Goal: Communication & Community: Answer question/provide support

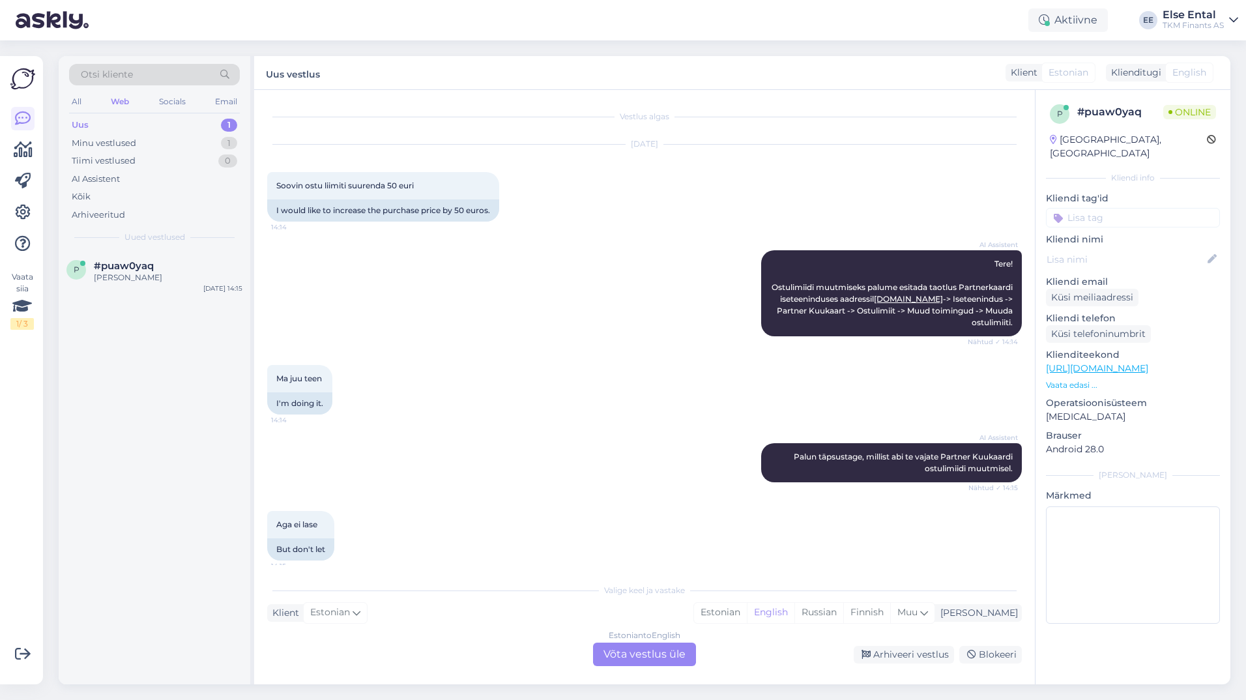
scroll to position [213, 0]
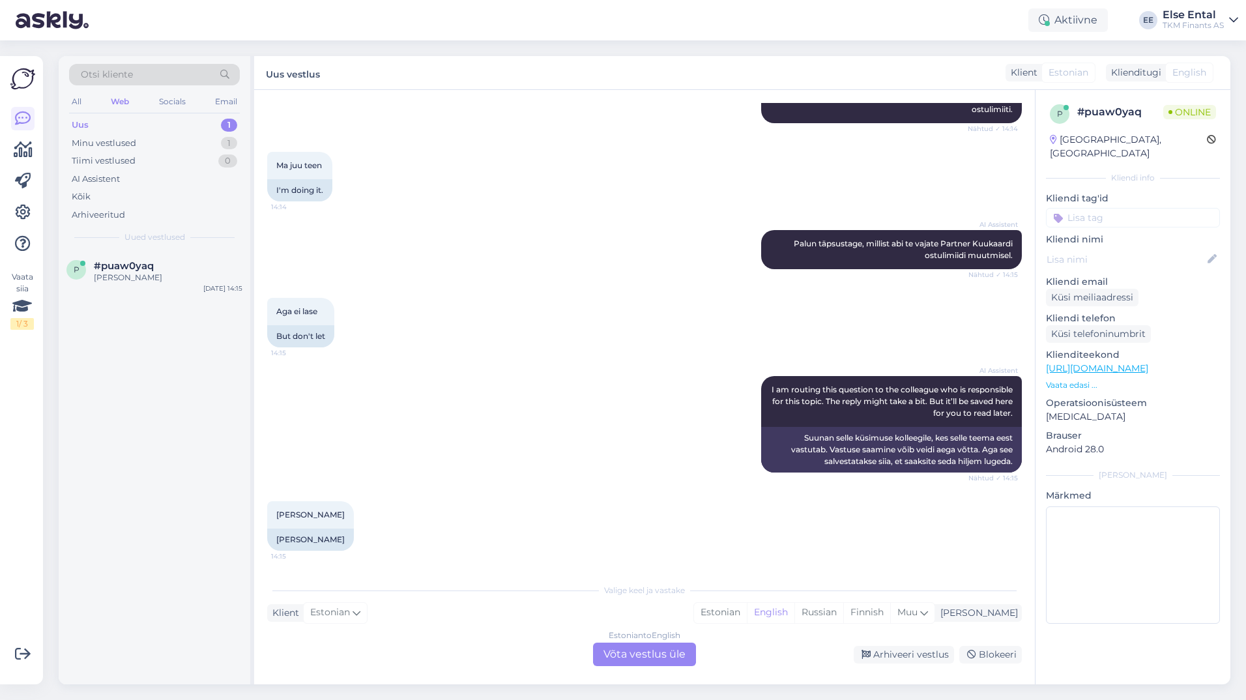
click at [138, 124] on div "Uus 1" at bounding box center [154, 125] width 171 height 18
click at [121, 275] on div "[PERSON_NAME]" at bounding box center [168, 278] width 149 height 12
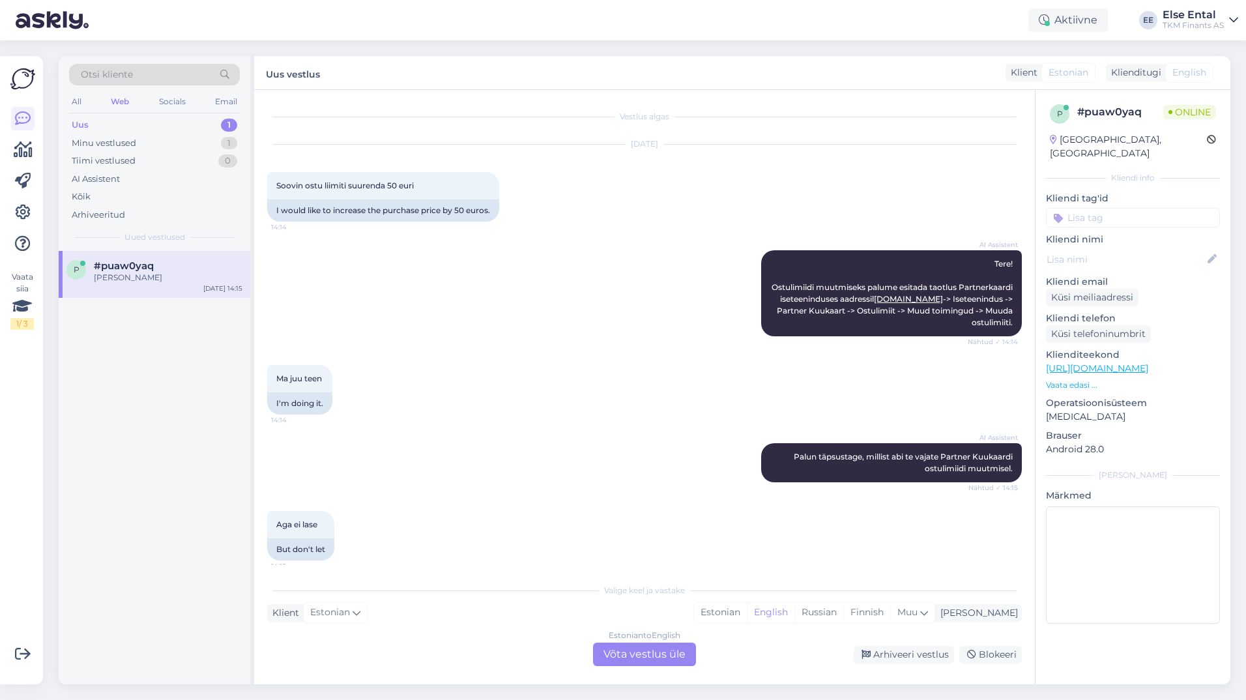
click at [623, 652] on div "Estonian to English Võta vestlus üle" at bounding box center [644, 654] width 103 height 23
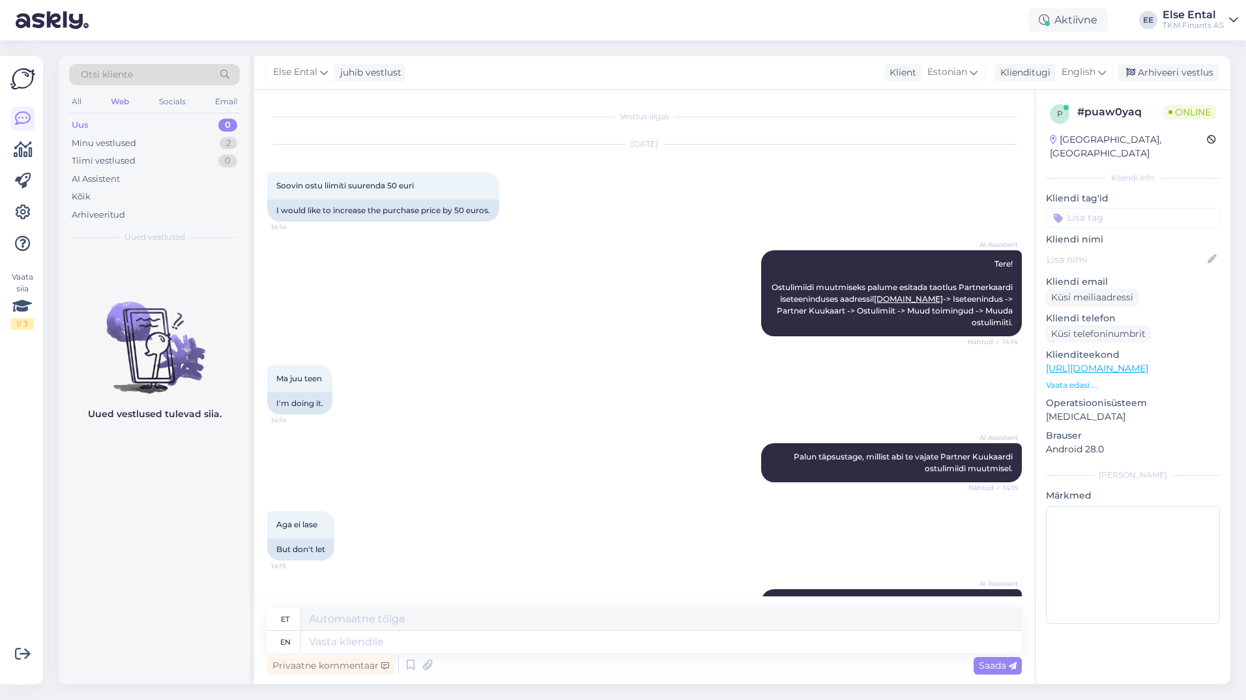
scroll to position [182, 0]
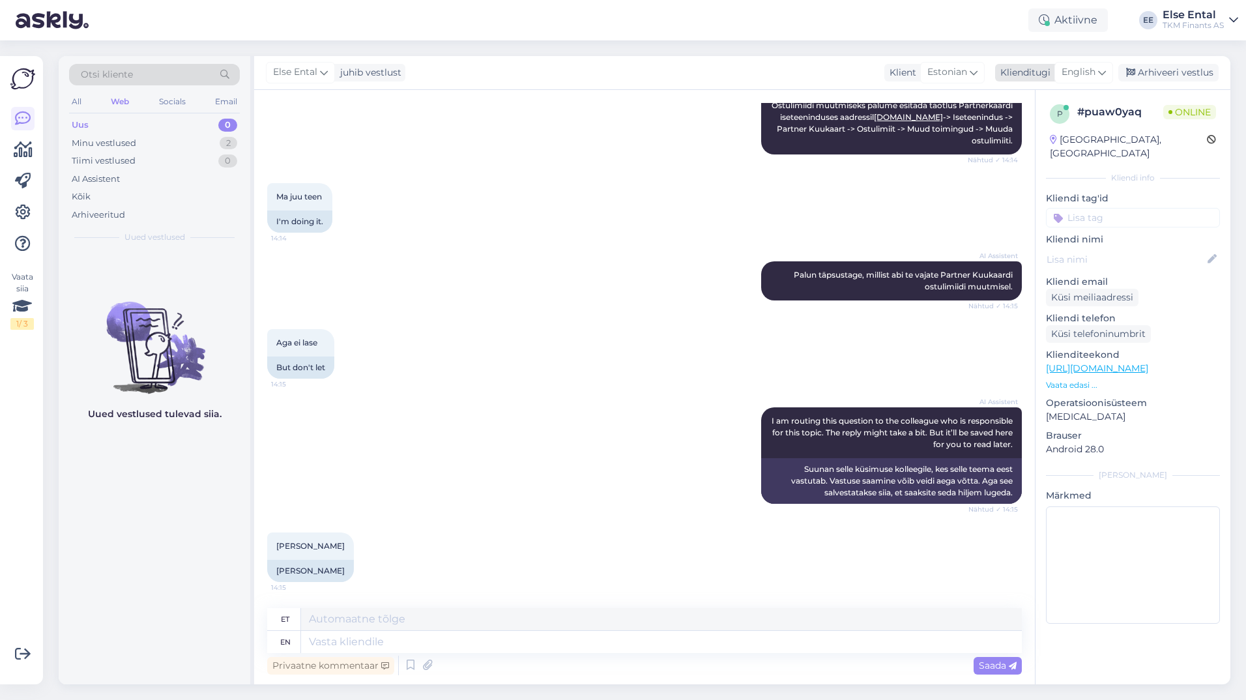
click at [1087, 71] on span "English" at bounding box center [1079, 72] width 34 height 14
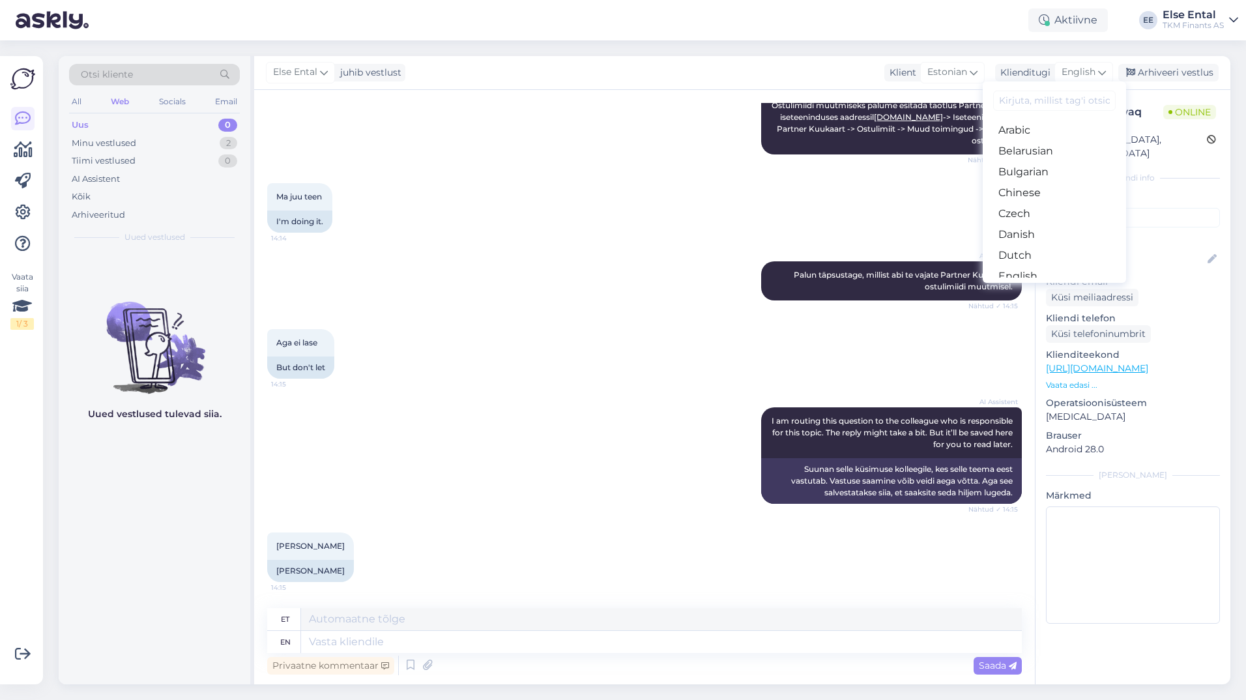
click at [1041, 287] on link "Estonian" at bounding box center [1054, 297] width 143 height 21
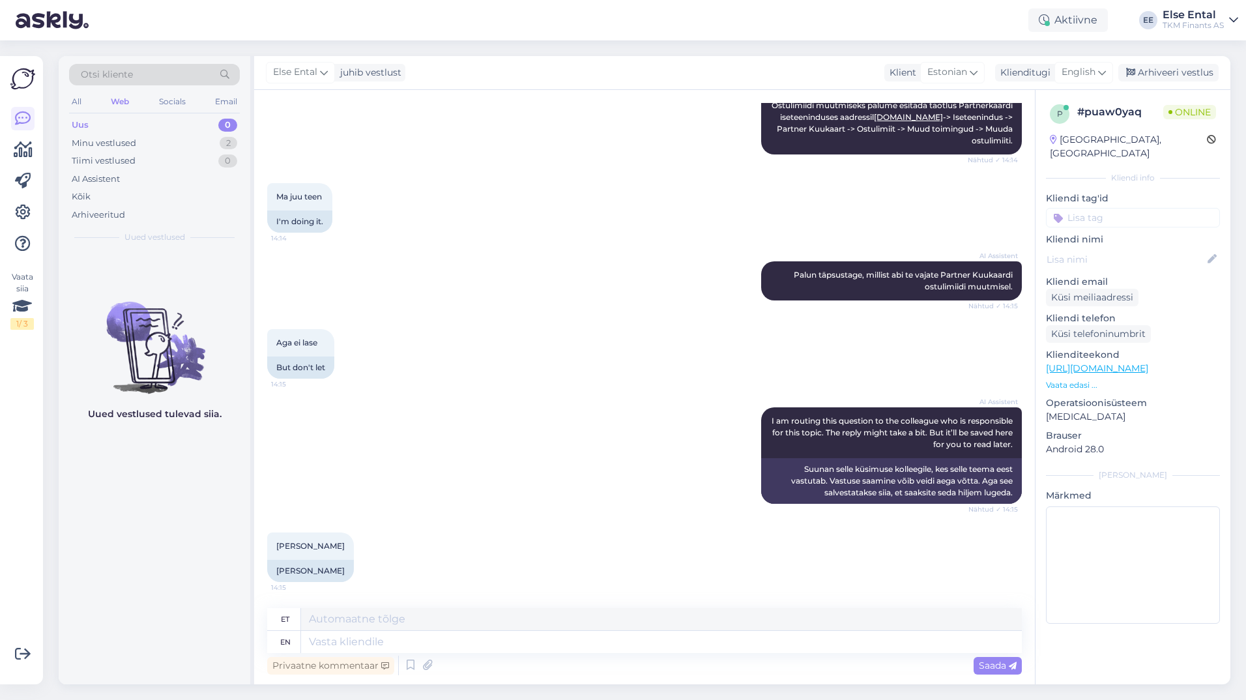
scroll to position [164, 0]
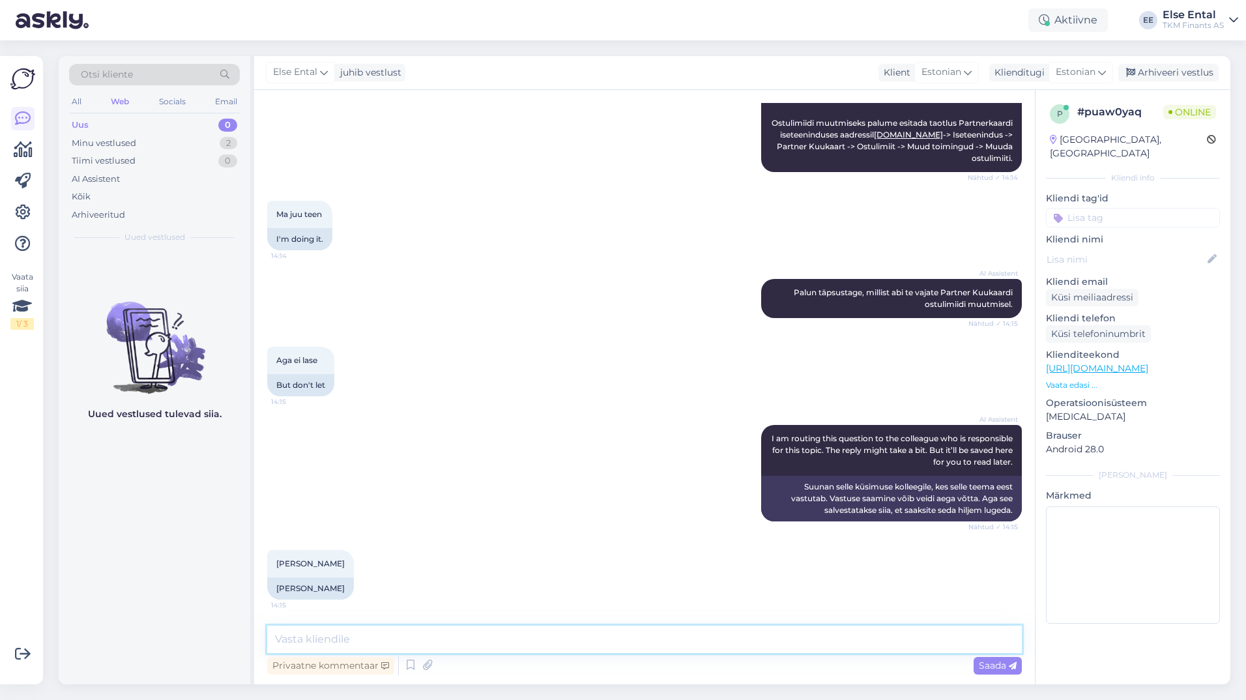
click at [471, 633] on textarea at bounding box center [644, 639] width 755 height 27
click at [411, 665] on icon at bounding box center [411, 666] width 16 height 20
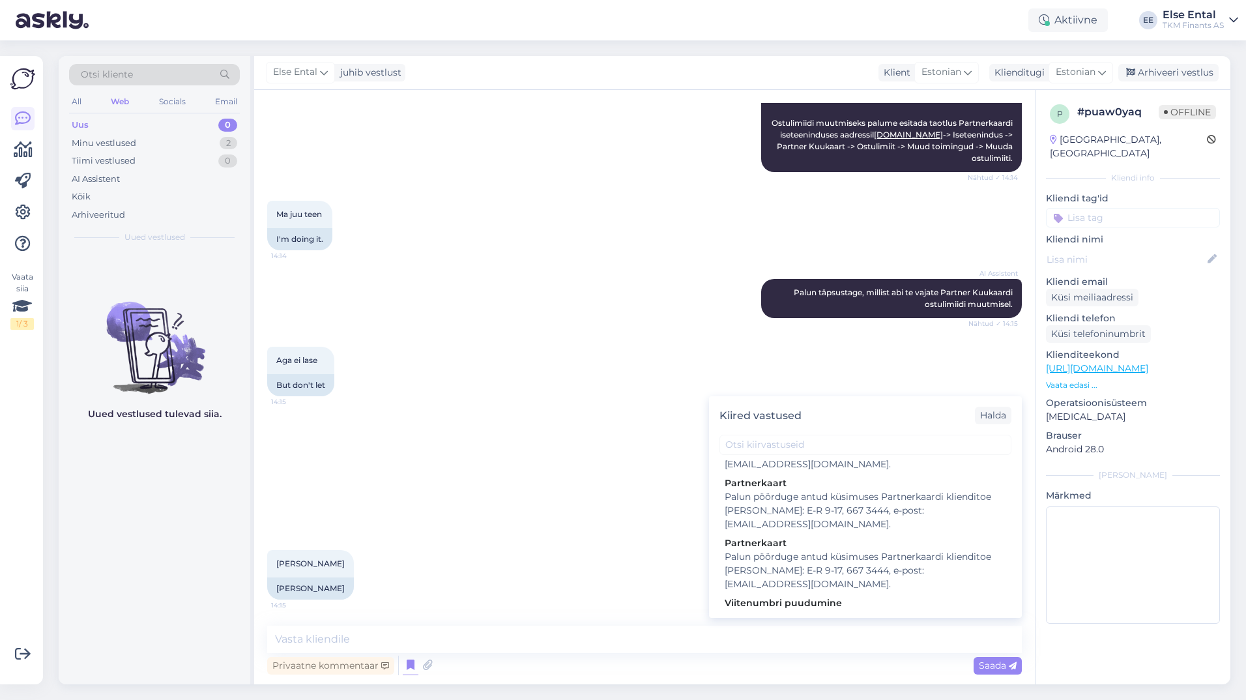
scroll to position [0, 0]
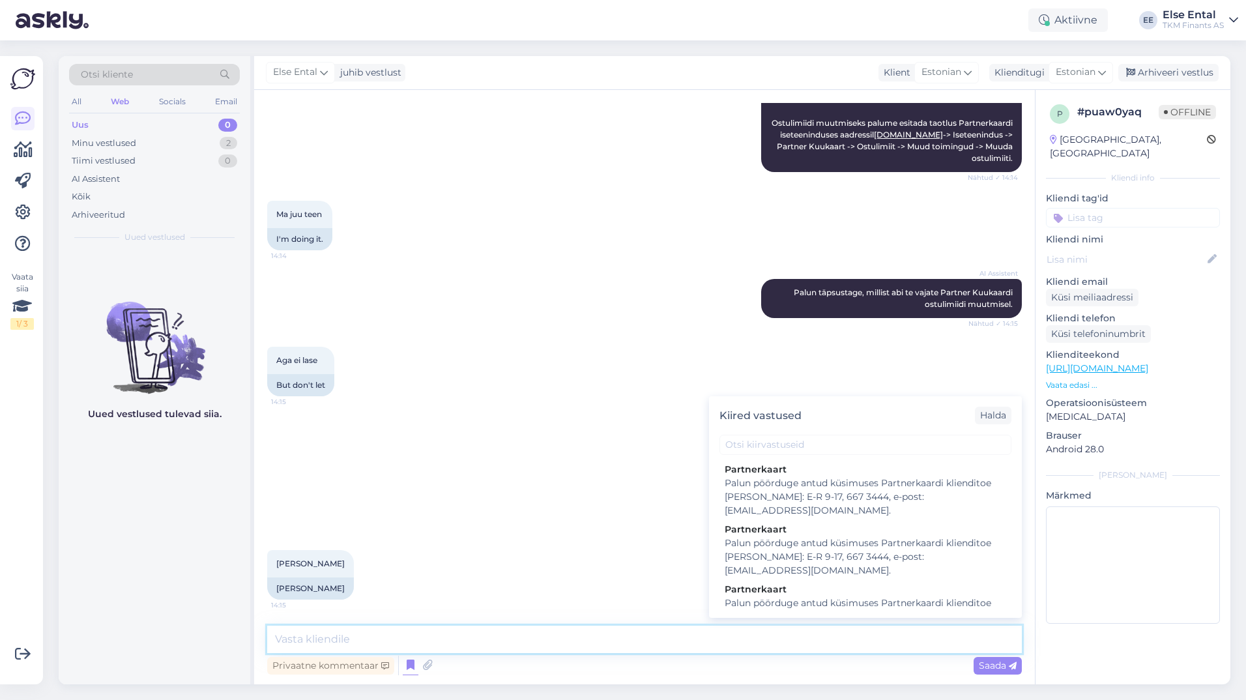
click at [341, 629] on textarea at bounding box center [644, 639] width 755 height 27
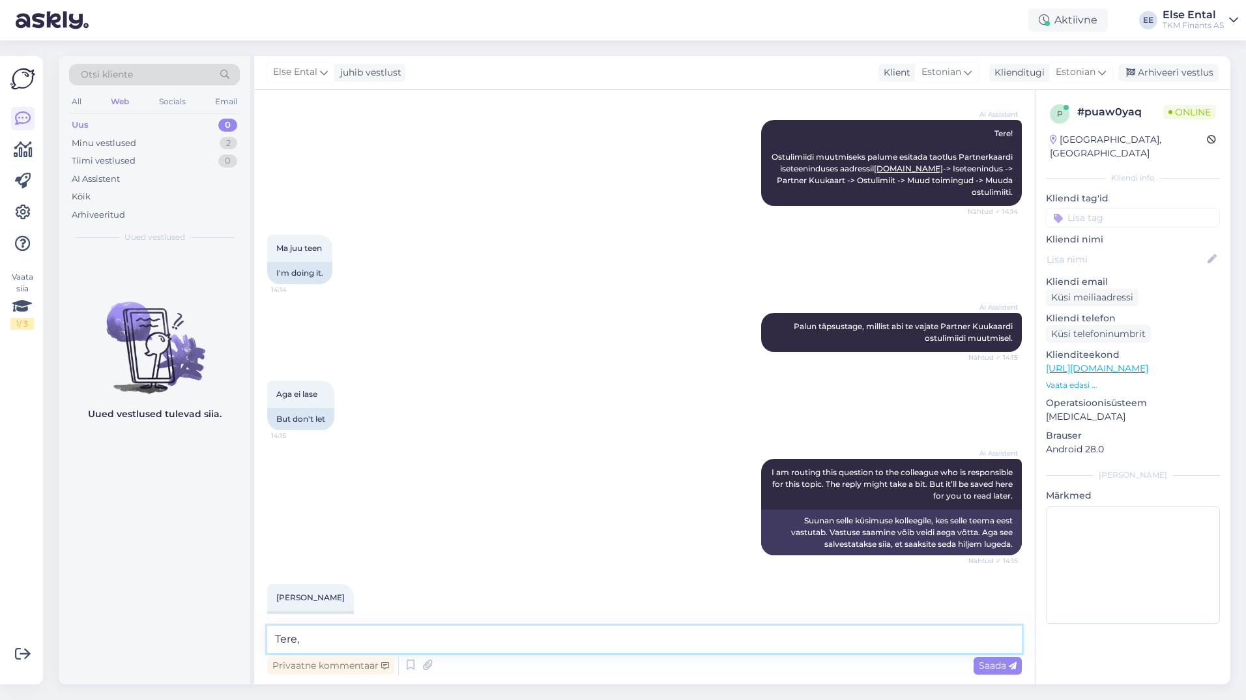
scroll to position [164, 0]
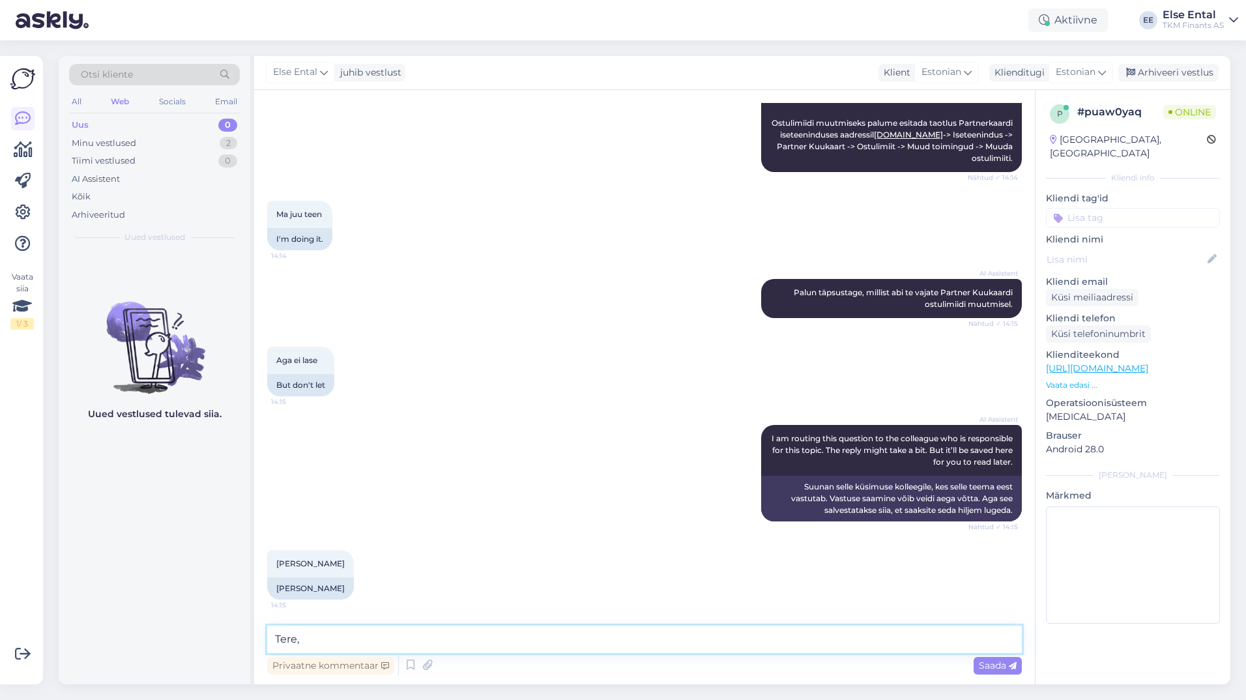
click at [381, 635] on textarea "Tere," at bounding box center [644, 639] width 755 height 27
click at [409, 666] on icon at bounding box center [411, 666] width 16 height 20
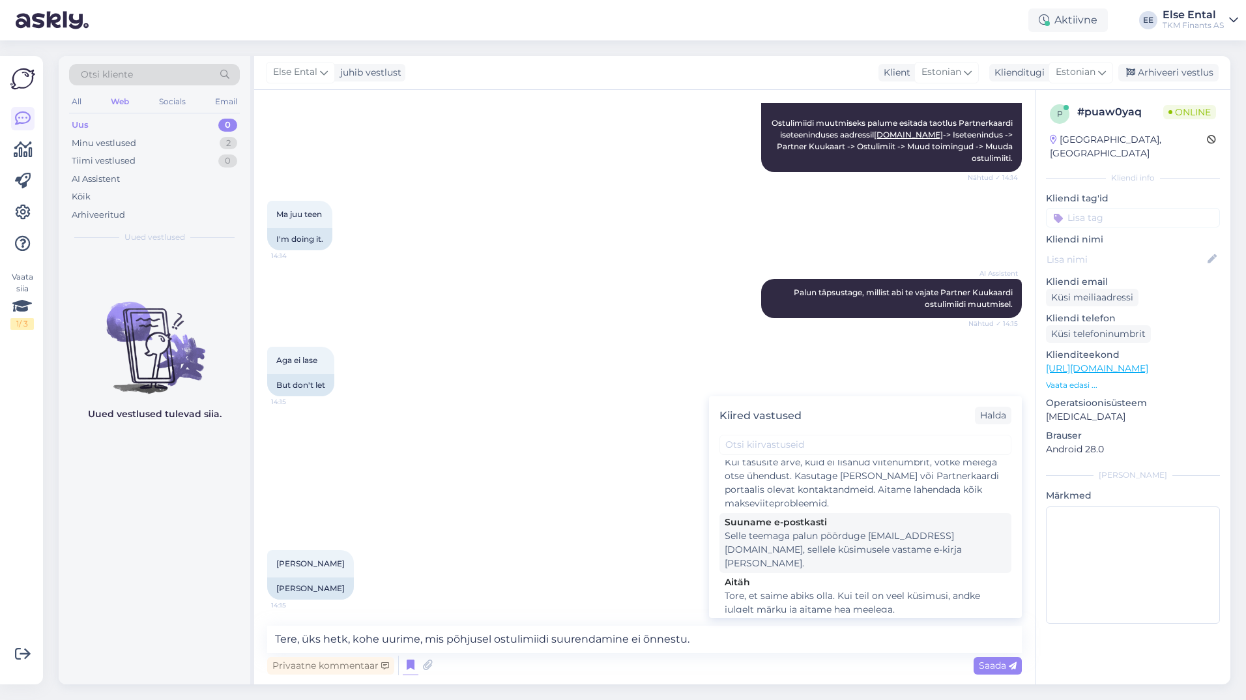
scroll to position [326, 0]
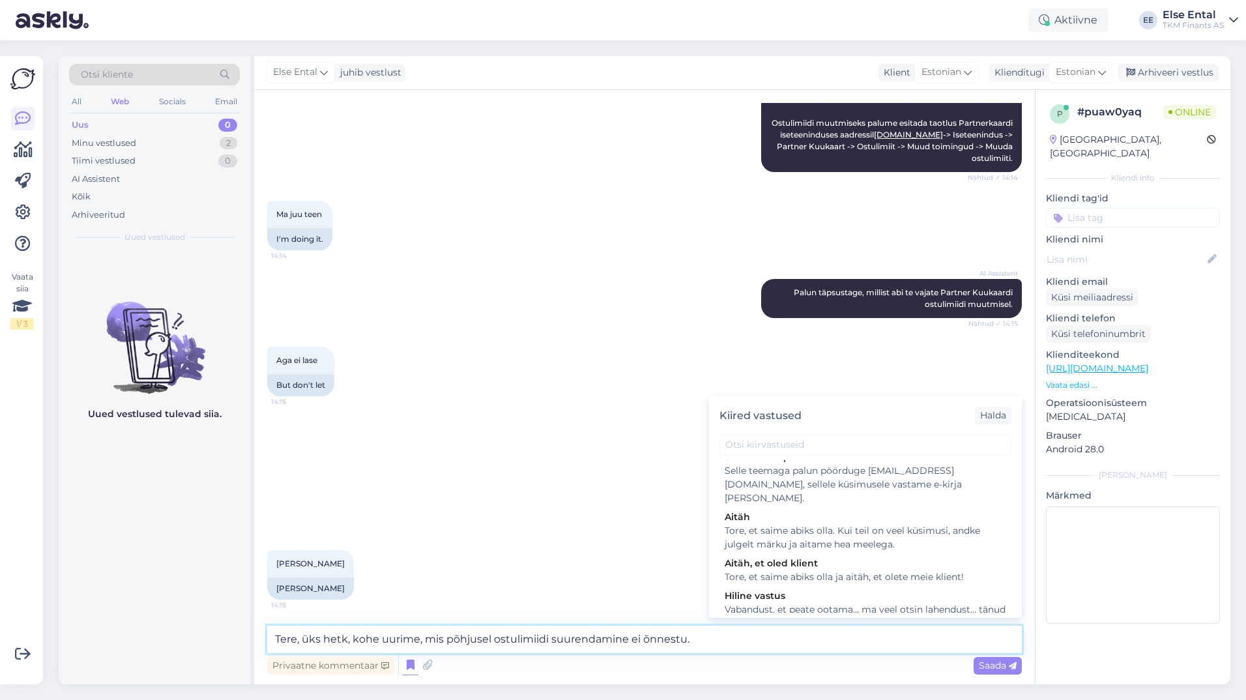
drag, startPoint x: 347, startPoint y: 638, endPoint x: 304, endPoint y: 639, distance: 42.4
click at [304, 639] on textarea "Tere, üks hetk, kohe uurime, mis põhjusel ostulimiidi suurendamine ei õnnestu." at bounding box center [644, 639] width 755 height 27
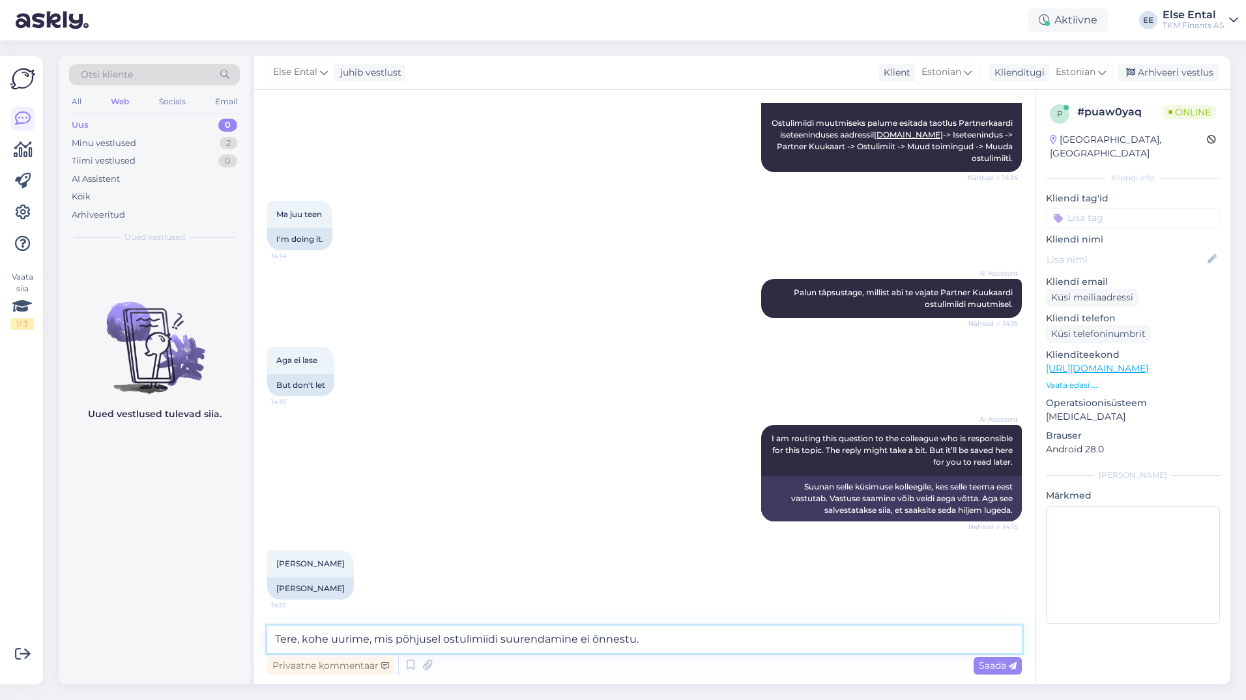
type textarea "Tere, kohe uurime, mis põhjusel ostulimiidi suurendamine ei õnnestu."
drag, startPoint x: 710, startPoint y: 620, endPoint x: 695, endPoint y: 634, distance: 20.3
click at [710, 620] on div "Vestlus algas [DATE] Soovin ostu liimiti suurenda 50 euri 14:14 I would like to…" at bounding box center [644, 387] width 781 height 594
click at [684, 639] on textarea "Tere, kohe uurime, mis põhjusel ostulimiidi suurendamine ei õnnestu." at bounding box center [644, 639] width 755 height 27
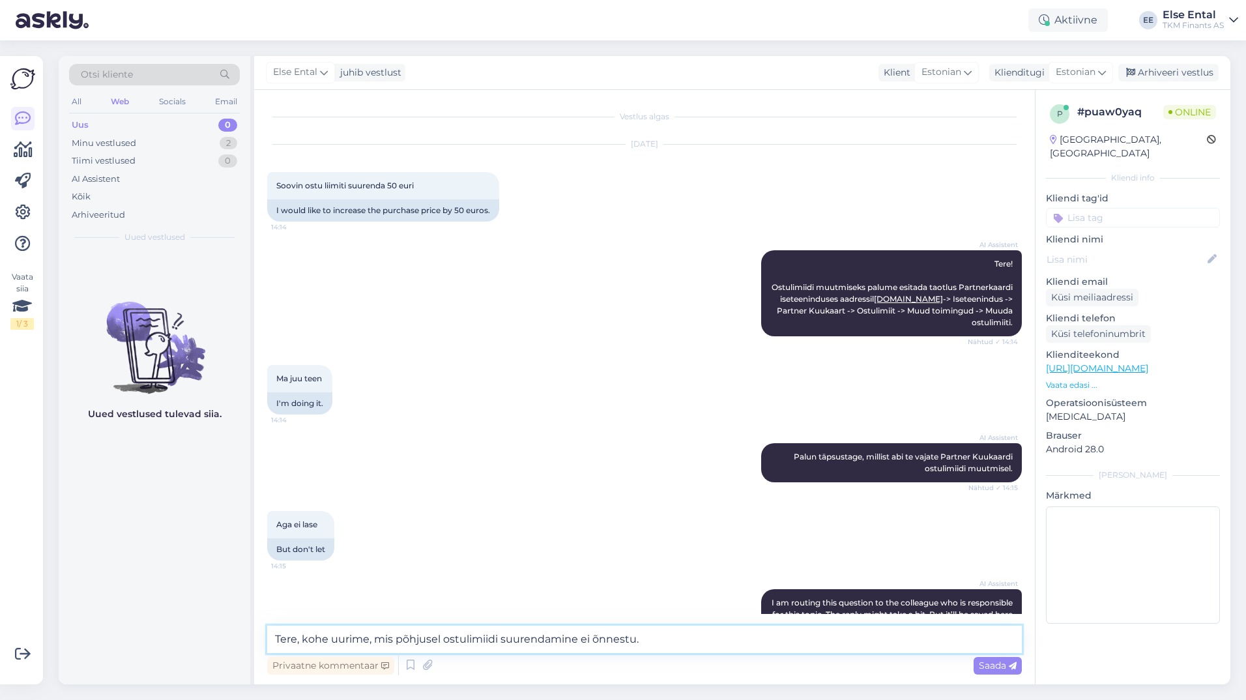
scroll to position [164, 0]
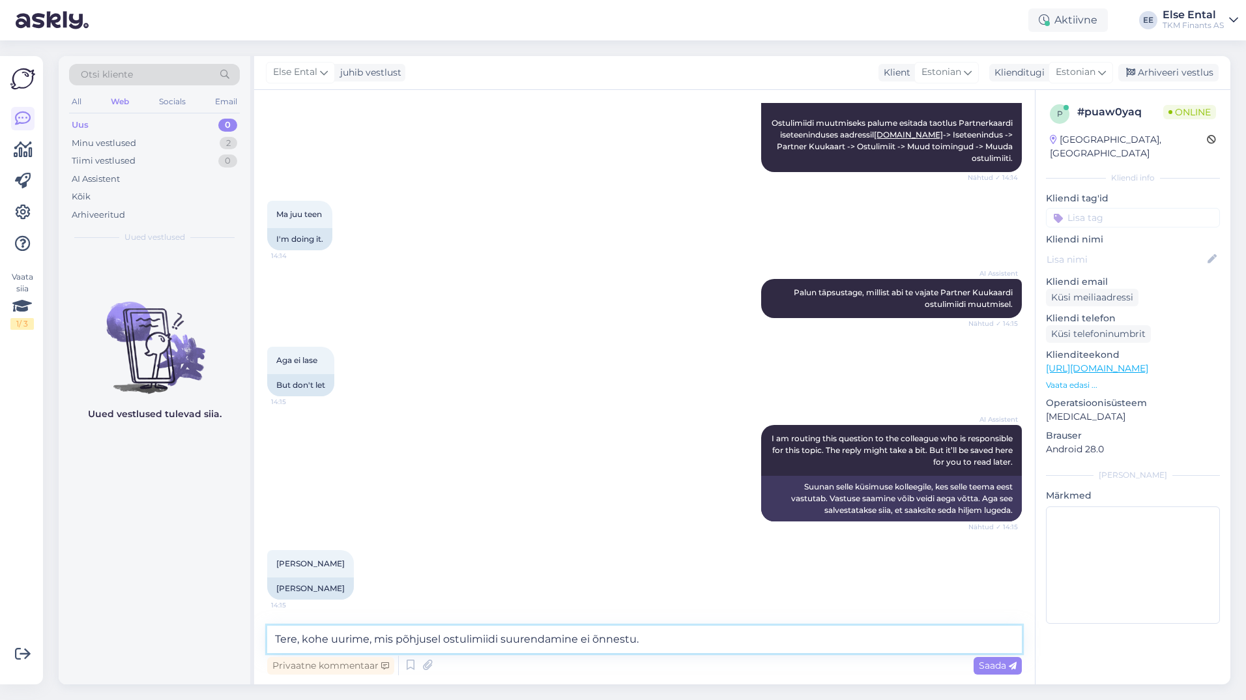
click at [660, 639] on textarea "Tere, kohe uurime, mis põhjusel ostulimiidi suurendamine ei õnnestu." at bounding box center [644, 639] width 755 height 27
click at [987, 665] on span "Saada" at bounding box center [998, 666] width 38 height 12
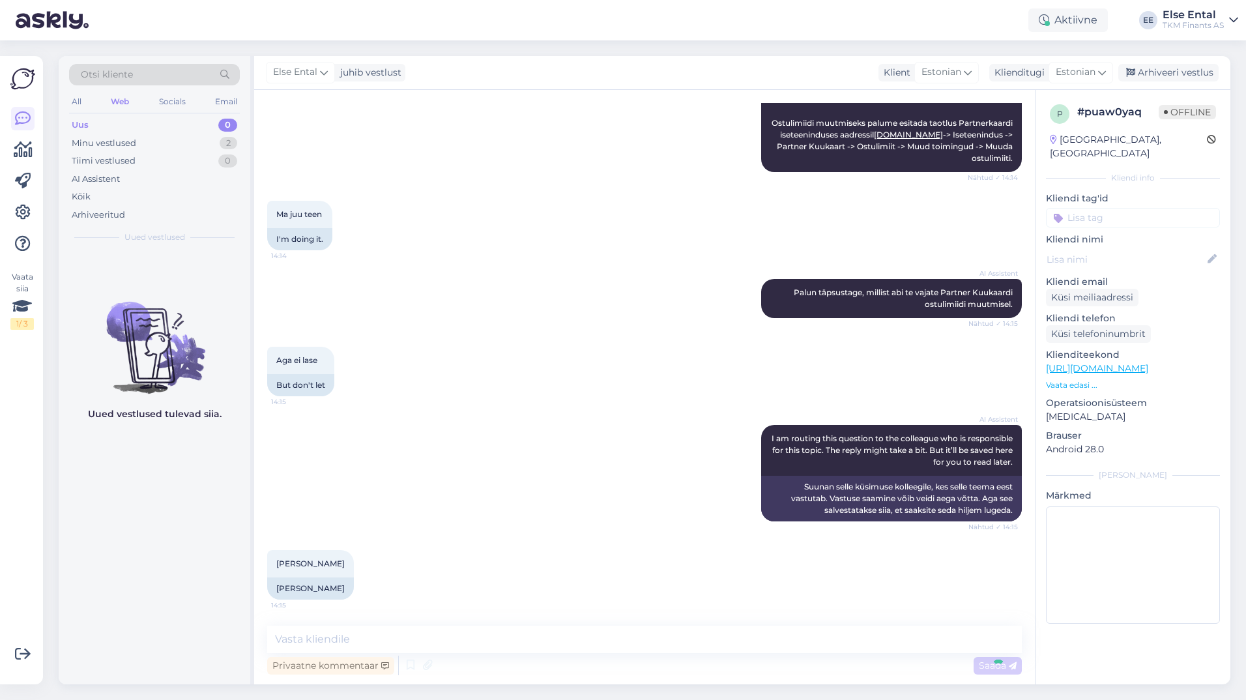
scroll to position [232, 0]
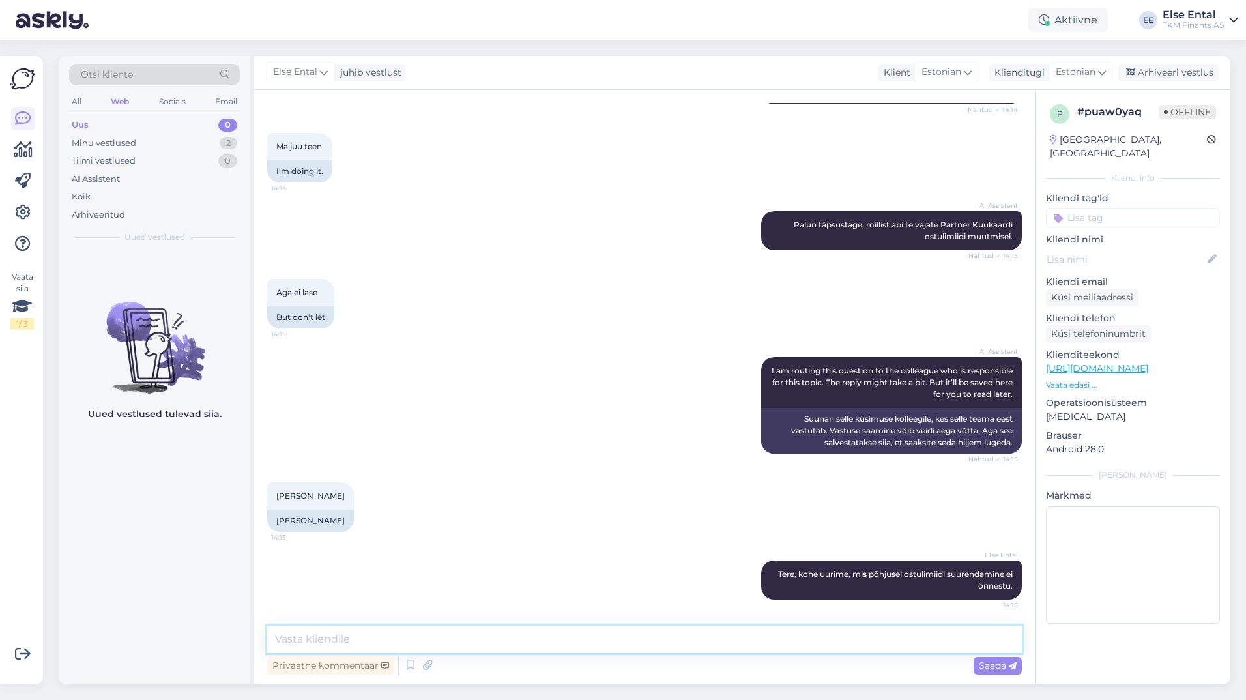
click at [391, 629] on textarea at bounding box center [644, 639] width 755 height 27
paste textarea "Ostulimiidist keeldumise põhjuseks võib olla, et Teie krediidihinnang ostulimii…"
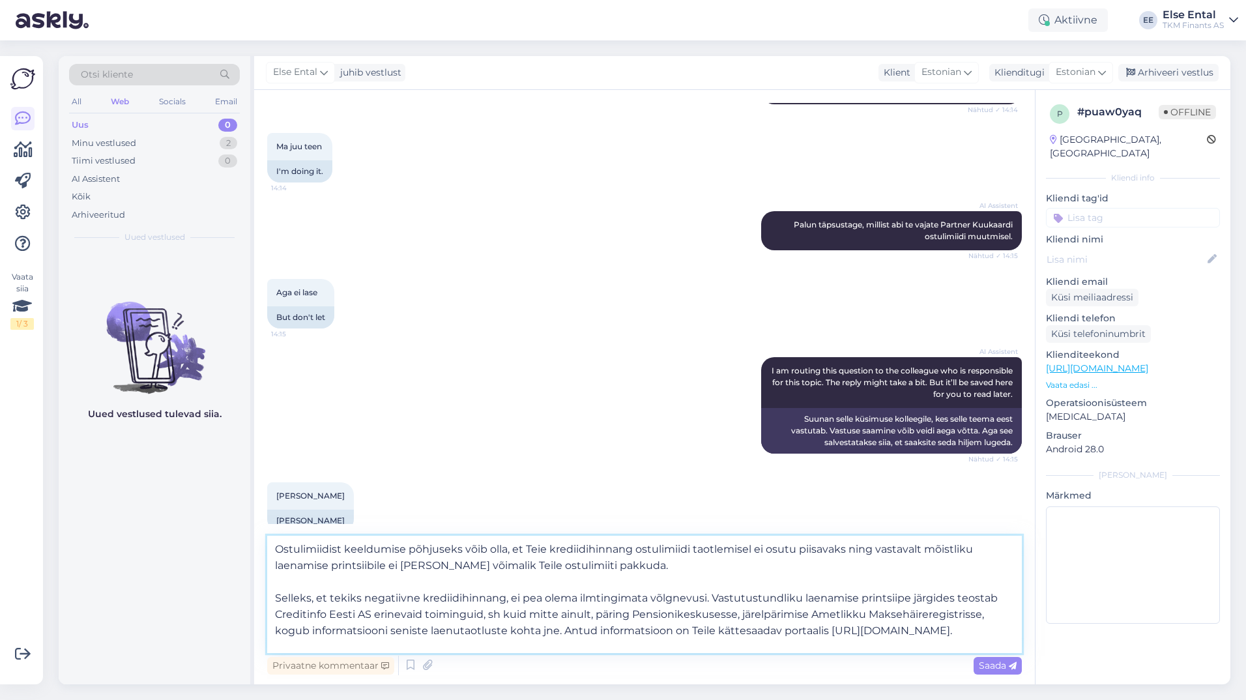
scroll to position [0, 0]
click at [343, 549] on textarea "Ostulimiidist keeldumise põhjuseks võib olla, et Teie krediidihinnang ostulimii…" at bounding box center [644, 594] width 755 height 117
click at [757, 548] on textarea "Ostulimiidi suurendamise keeldumise põhjuseks võib olla, et Teie krediidihinnan…" at bounding box center [644, 594] width 755 height 117
click at [645, 566] on textarea "Ostulimiidi suurendamise keeldumise põhjuseks võib olla, et Teie krediidihinnan…" at bounding box center [644, 594] width 755 height 117
type textarea "Ostulimiidi suurendamise keeldumise põhjuseks võib olla, et Teie krediidihinnan…"
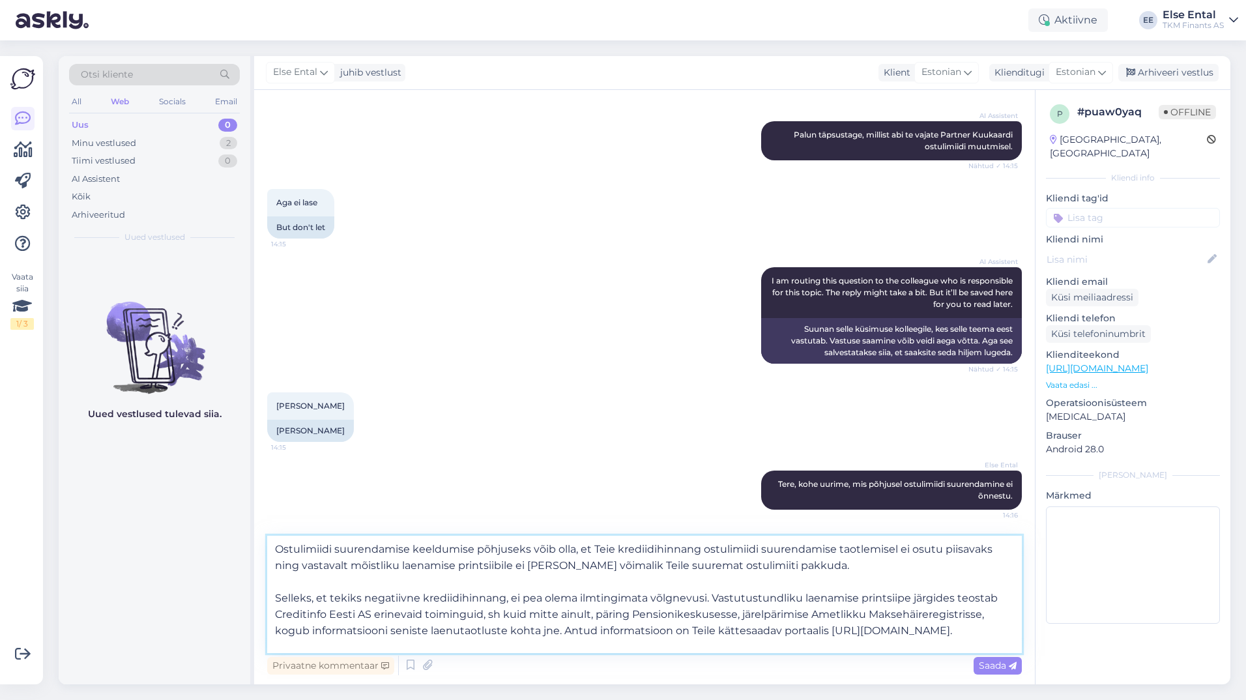
scroll to position [23, 0]
click at [1004, 669] on span "Saada" at bounding box center [998, 666] width 38 height 12
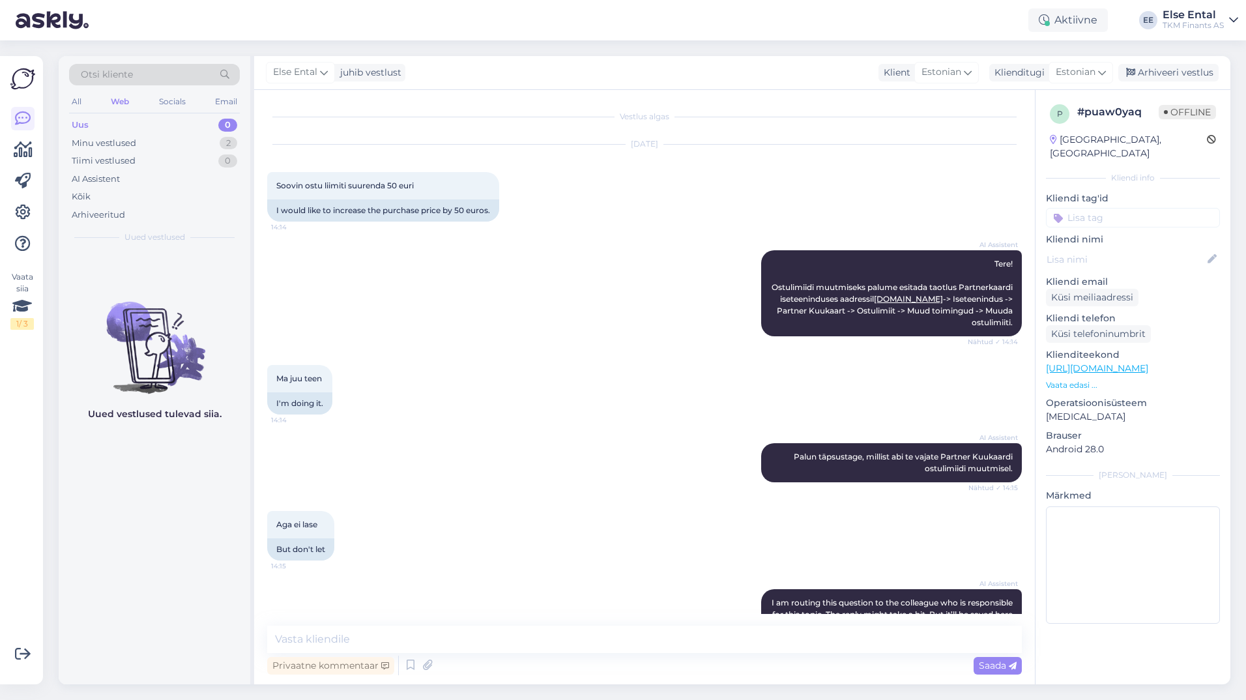
scroll to position [441, 0]
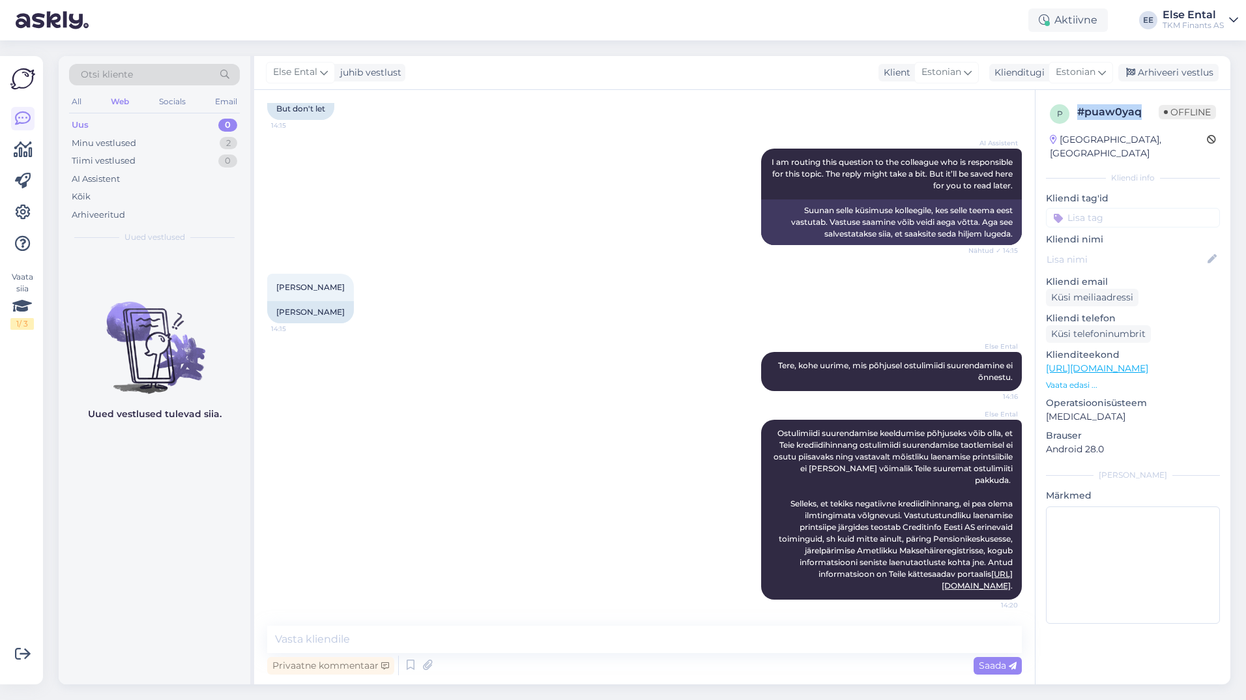
drag, startPoint x: 1144, startPoint y: 116, endPoint x: 1080, endPoint y: 115, distance: 64.5
click at [1080, 115] on div "# puaw0yaq" at bounding box center [1117, 112] width 81 height 16
copy div "# puaw0yaq"
click at [1085, 19] on div "Aktiivne" at bounding box center [1068, 19] width 80 height 23
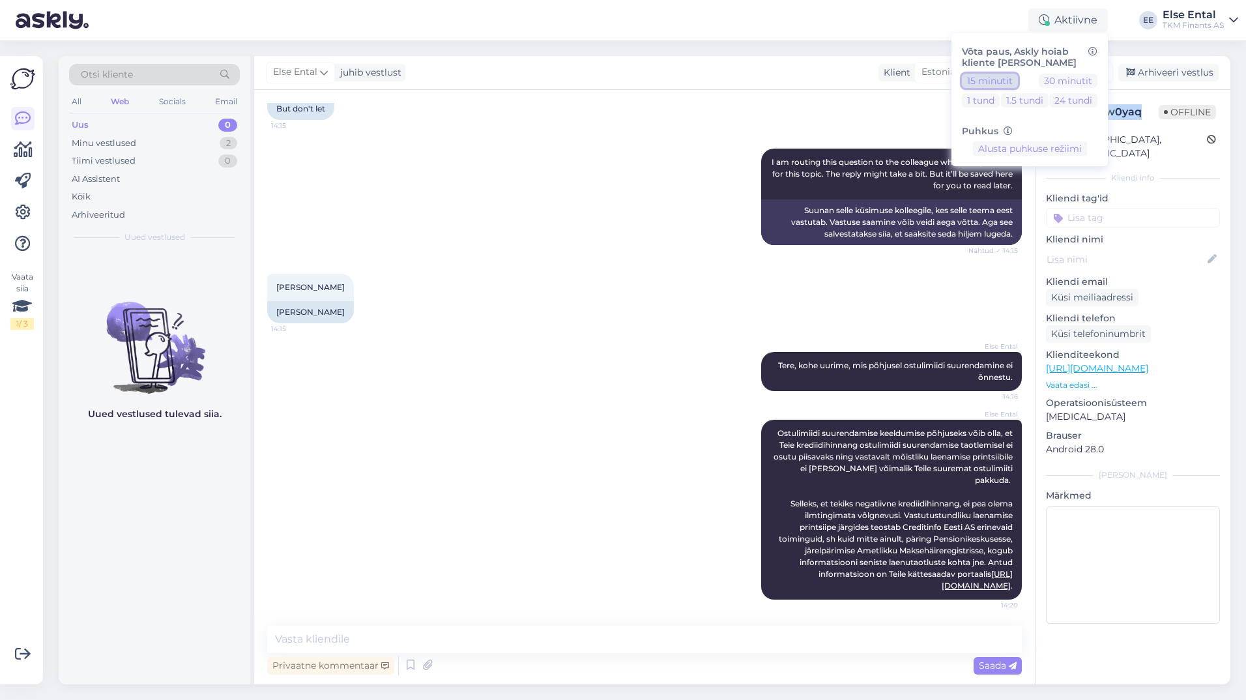
click at [992, 78] on button "15 minutit" at bounding box center [990, 81] width 56 height 14
click at [1039, 194] on button "Lõpeta paus" at bounding box center [1030, 189] width 66 height 14
click at [104, 127] on div "Uus 0" at bounding box center [154, 125] width 171 height 18
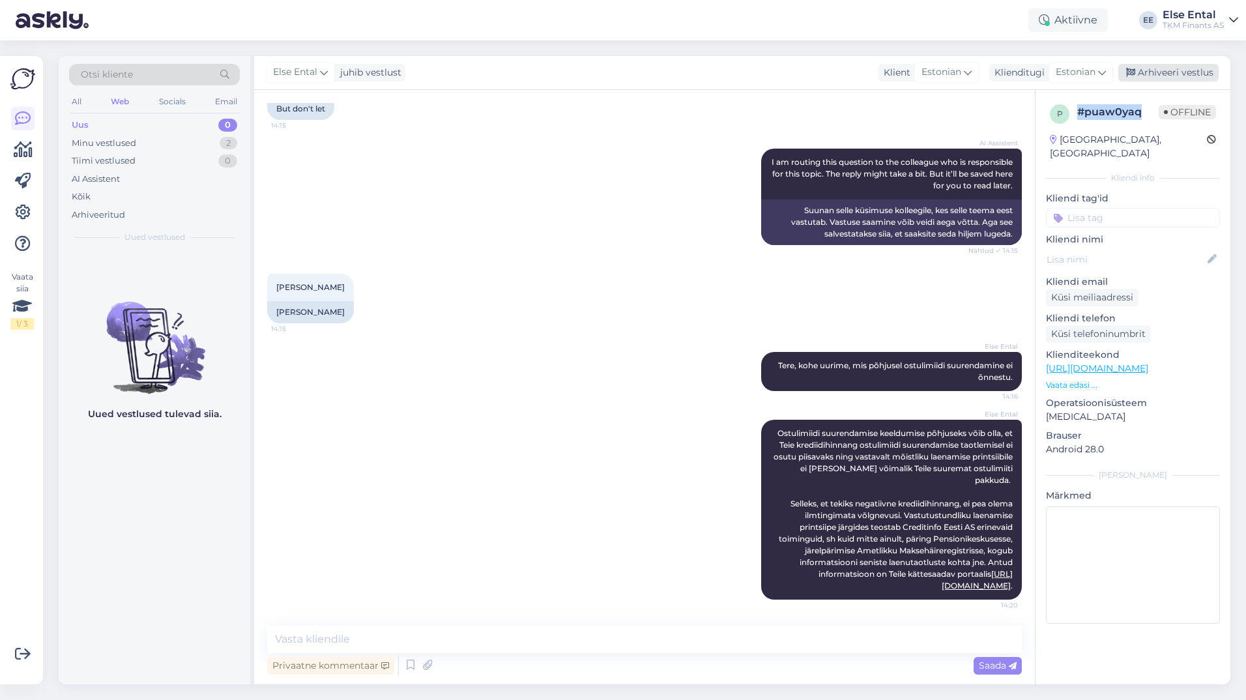
click at [1143, 72] on div "Arhiveeri vestlus" at bounding box center [1168, 73] width 100 height 18
click at [143, 144] on div "Minu vestlused 1" at bounding box center [154, 143] width 171 height 18
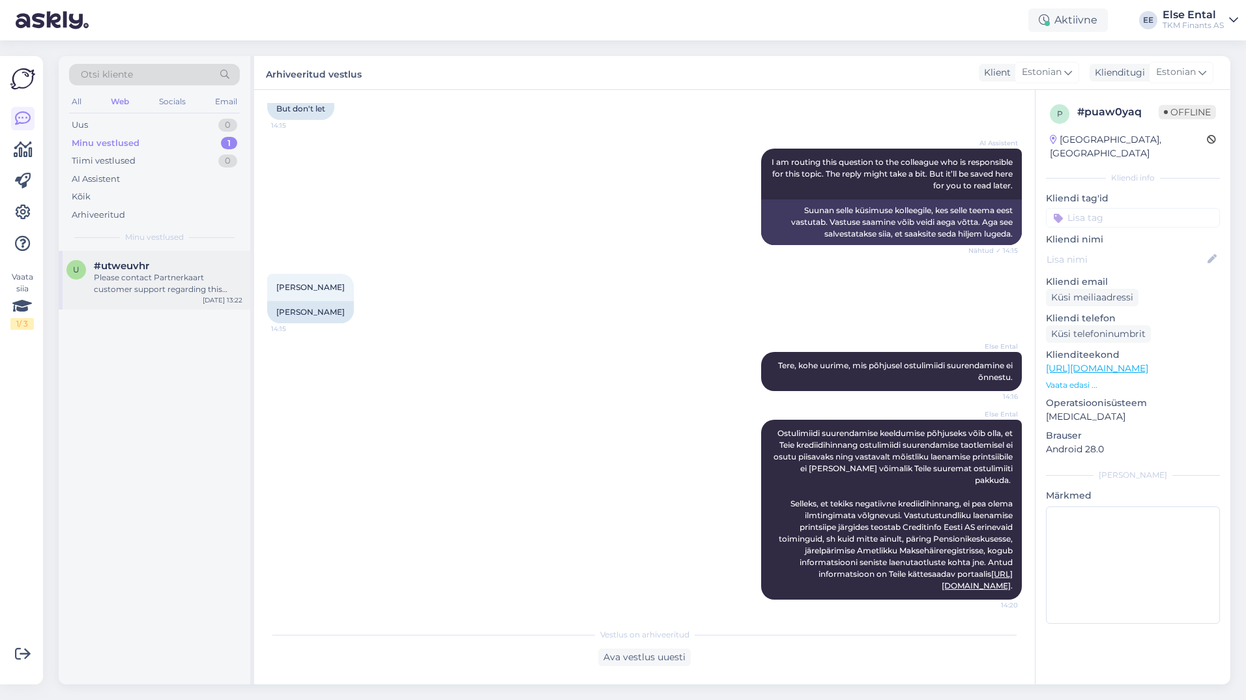
click at [112, 272] on div "Please contact Partnerkaart customer support regarding this issue: Mon-Fri 9-17…" at bounding box center [168, 283] width 149 height 23
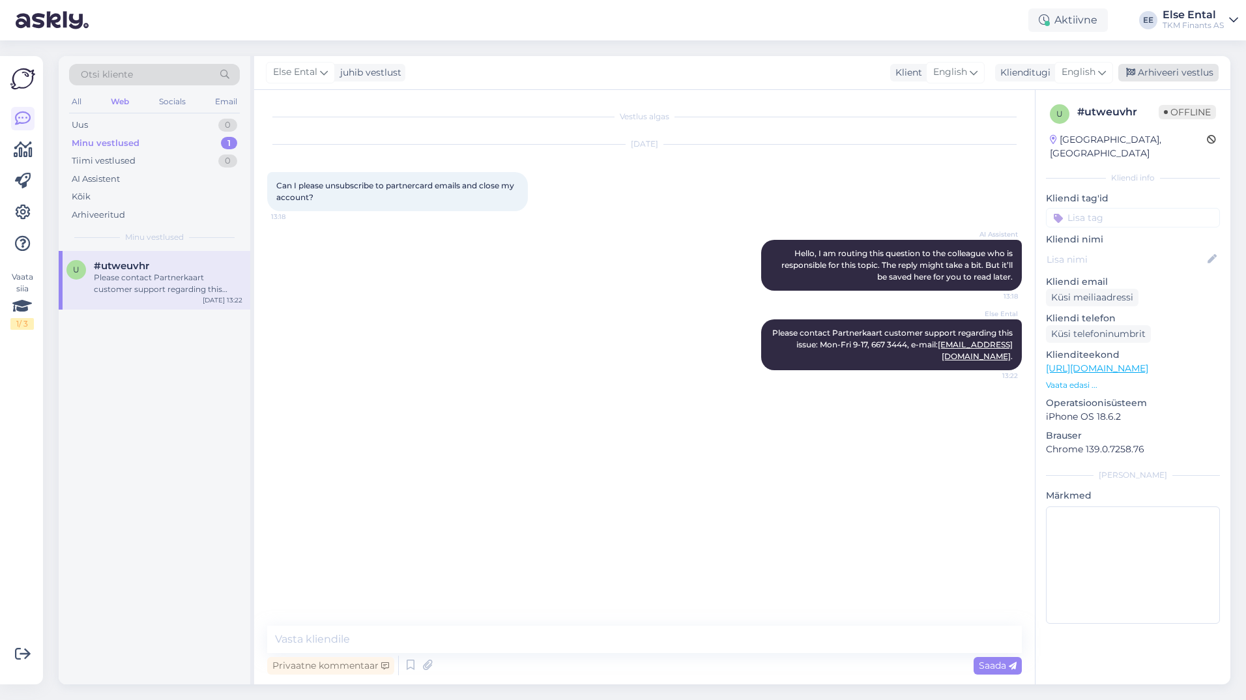
click at [1146, 70] on div "Arhiveeri vestlus" at bounding box center [1168, 73] width 100 height 18
